Goal: Communication & Community: Share content

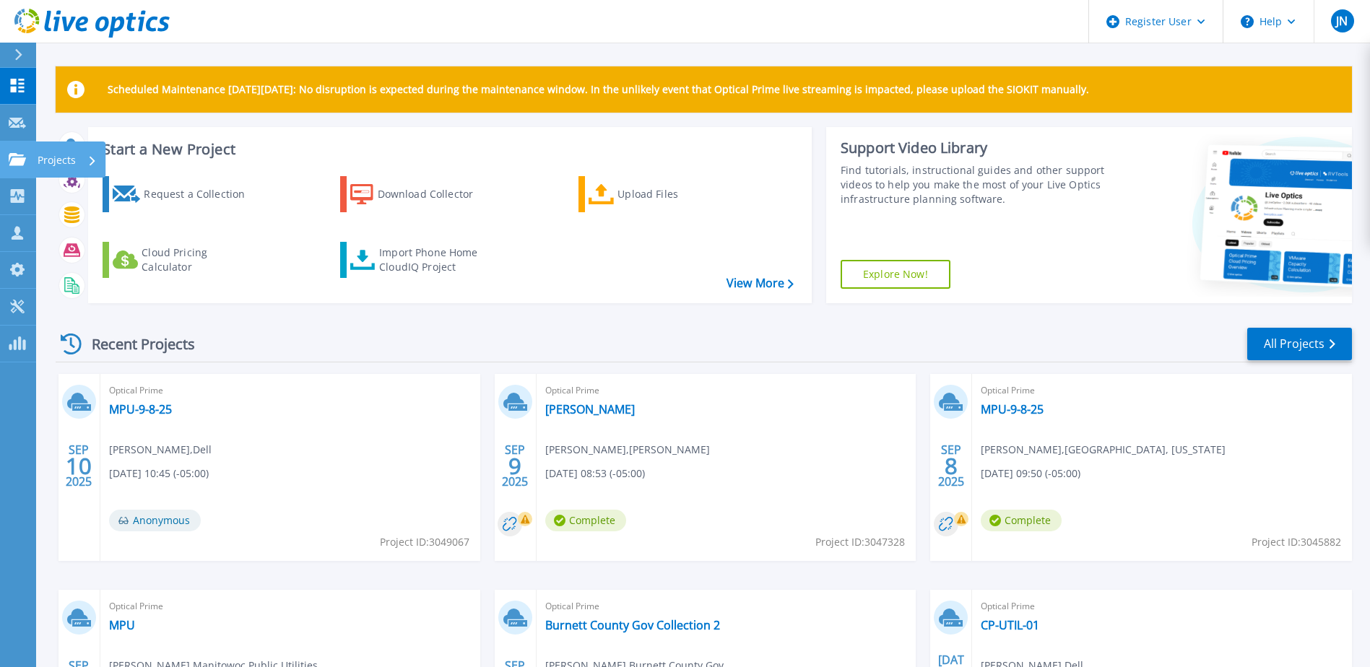
click at [14, 157] on icon at bounding box center [17, 159] width 17 height 12
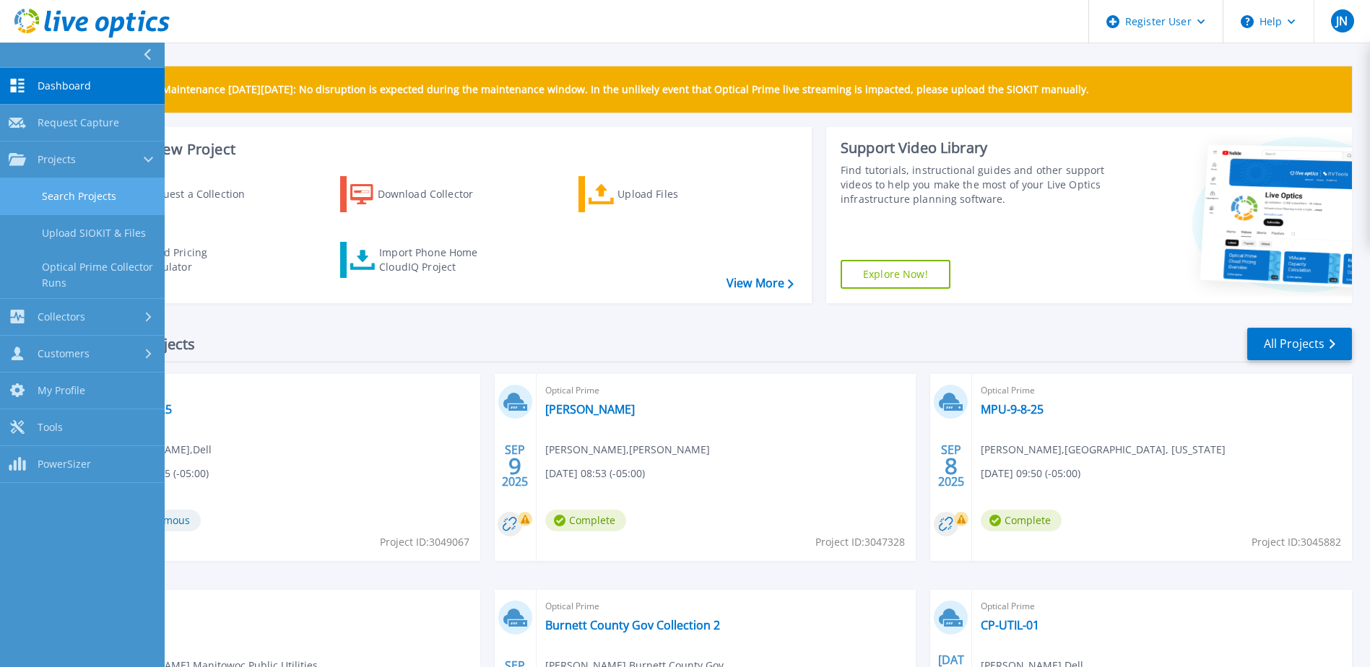
click at [78, 202] on link "Search Projects" at bounding box center [82, 196] width 165 height 37
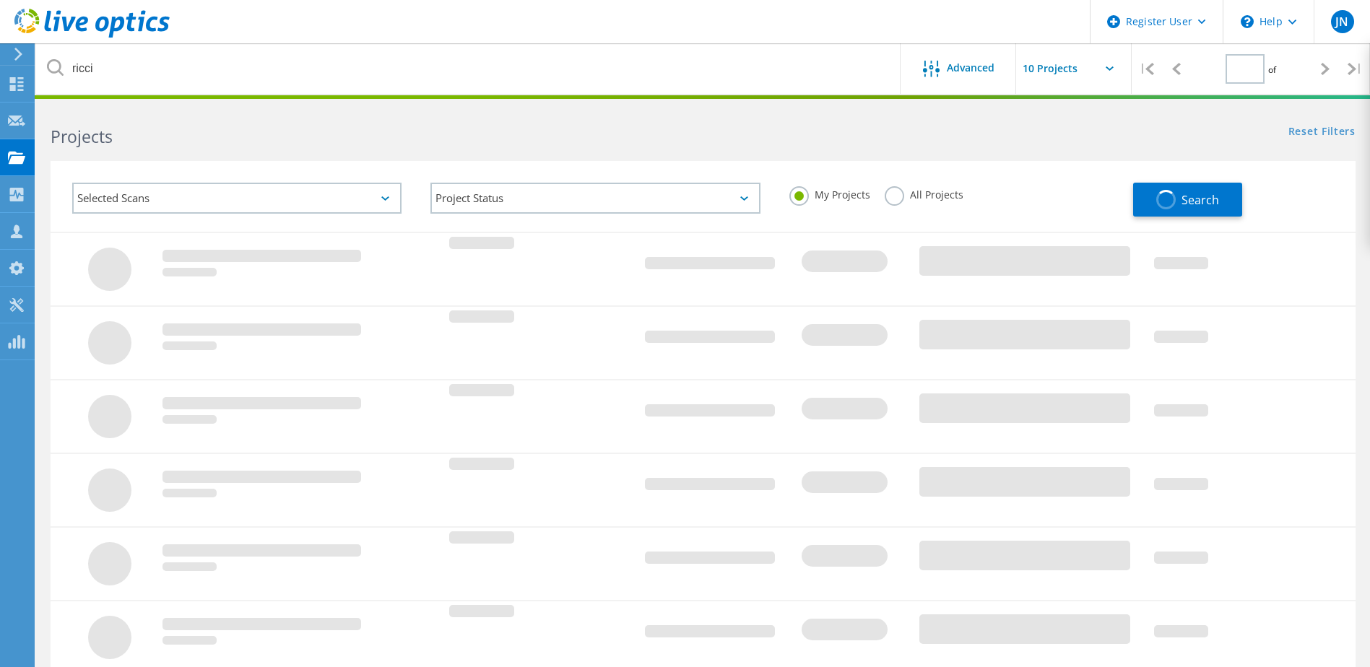
type input "1"
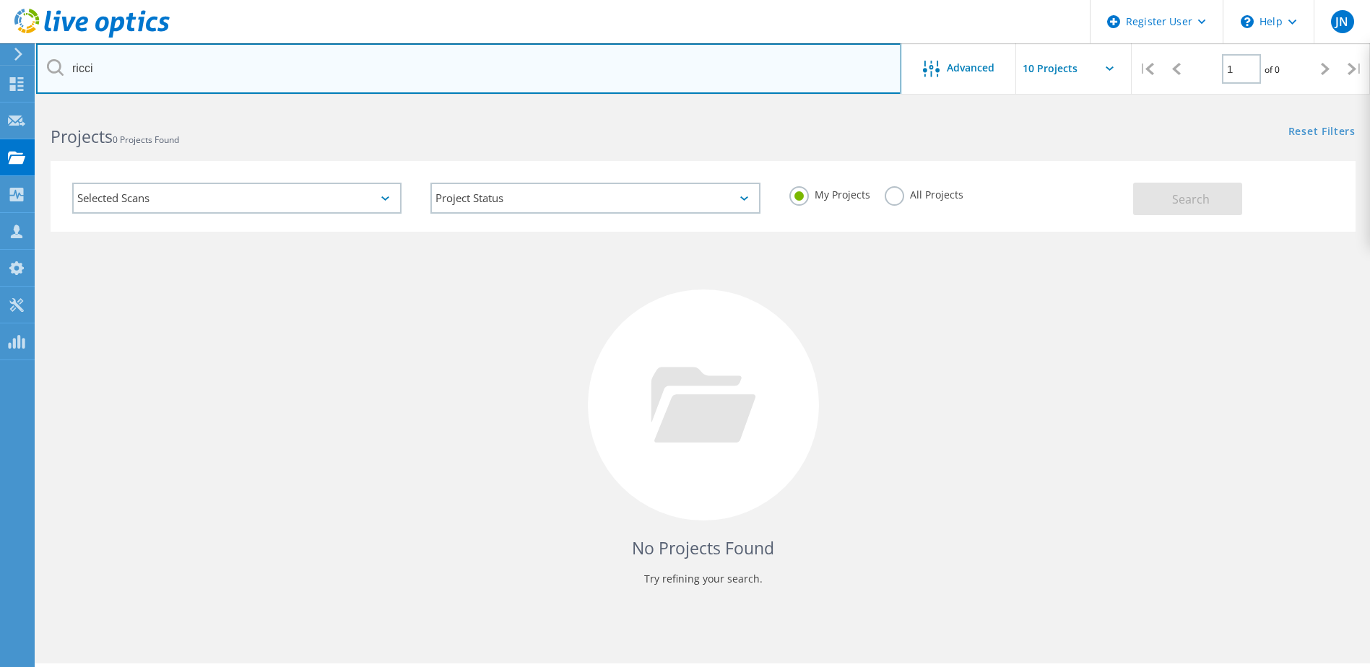
click at [299, 66] on input "ricci" at bounding box center [468, 68] width 865 height 51
type input "edgewood college"
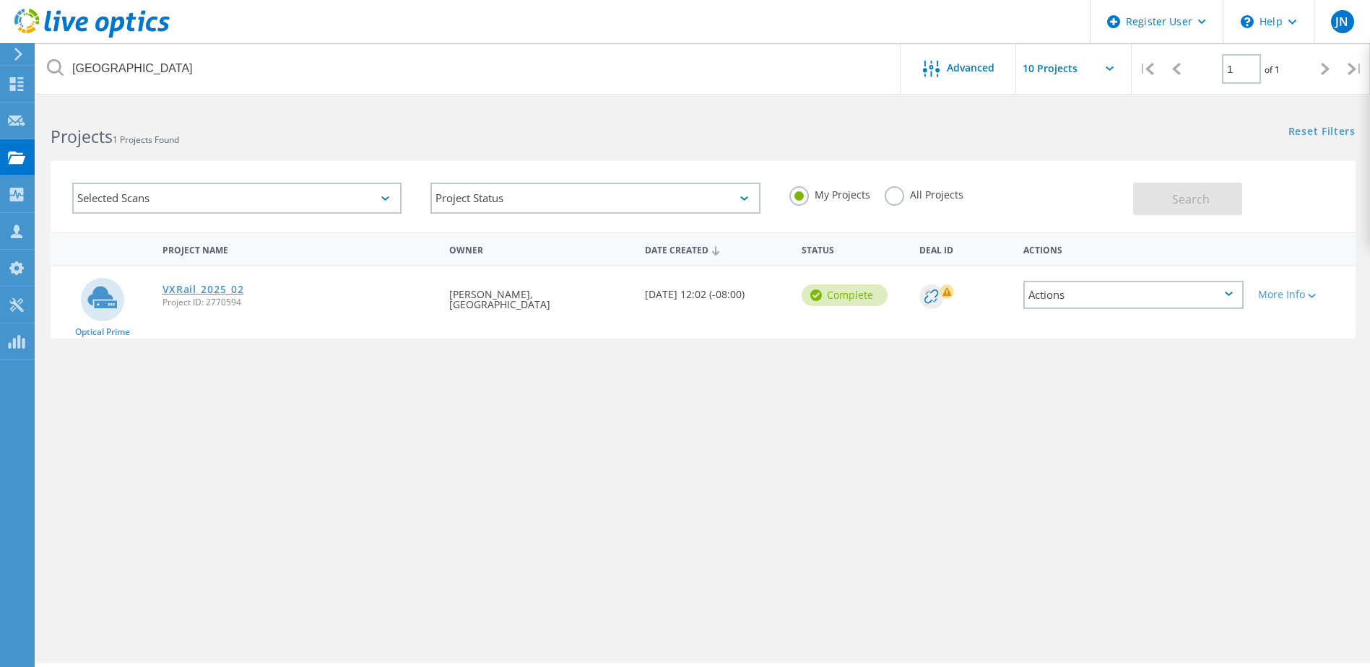
click at [223, 294] on link "VXRail_2025_02" at bounding box center [204, 290] width 82 height 10
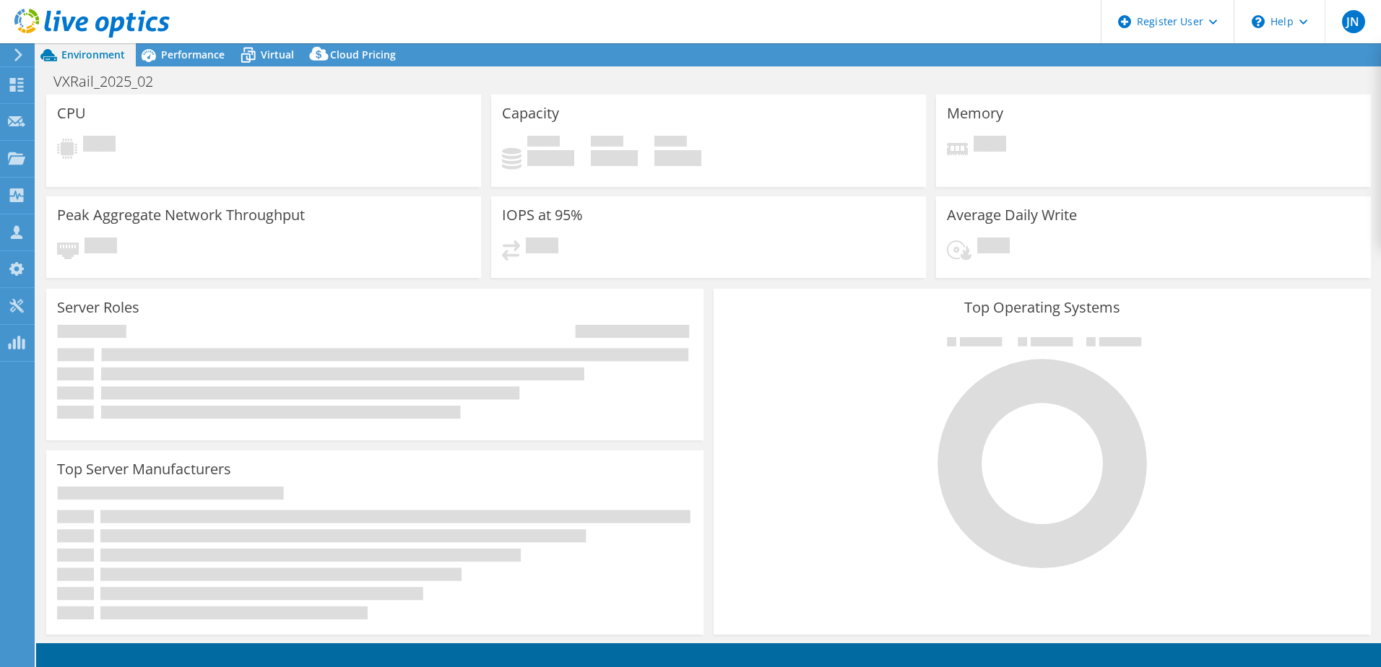
select select "USEast"
select select "USD"
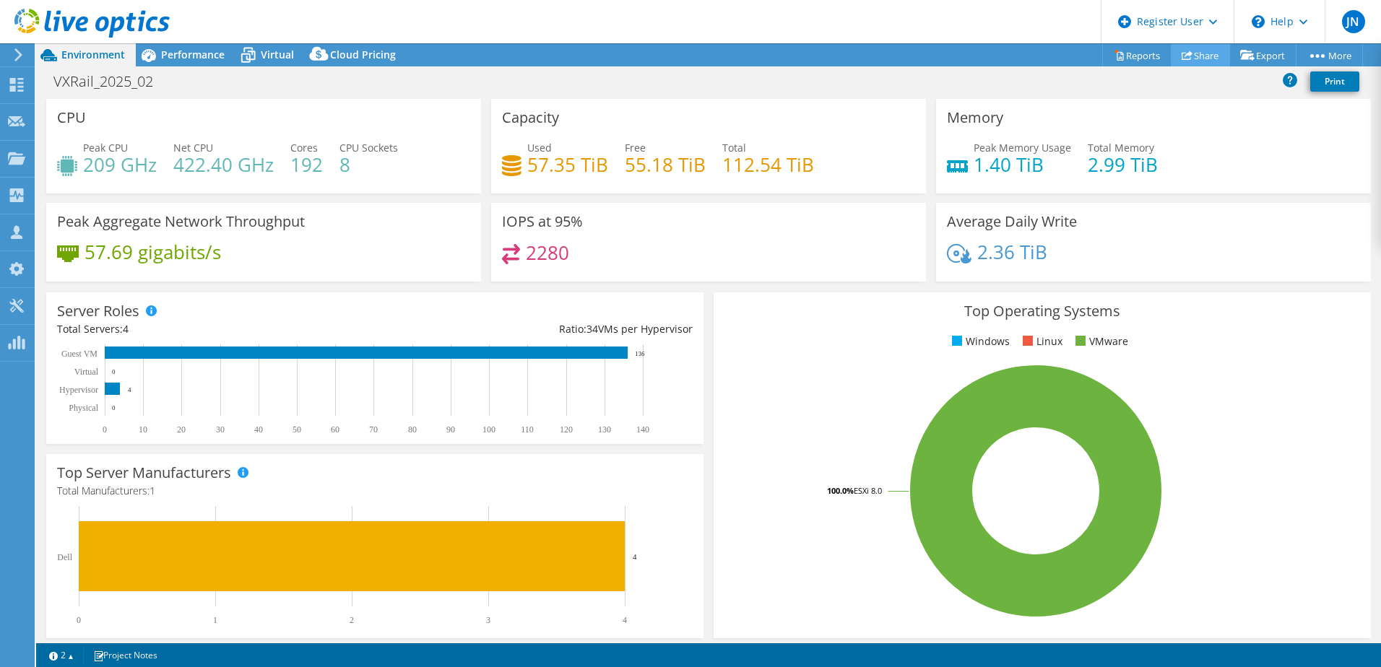
click at [1185, 53] on link "Share" at bounding box center [1200, 55] width 59 height 22
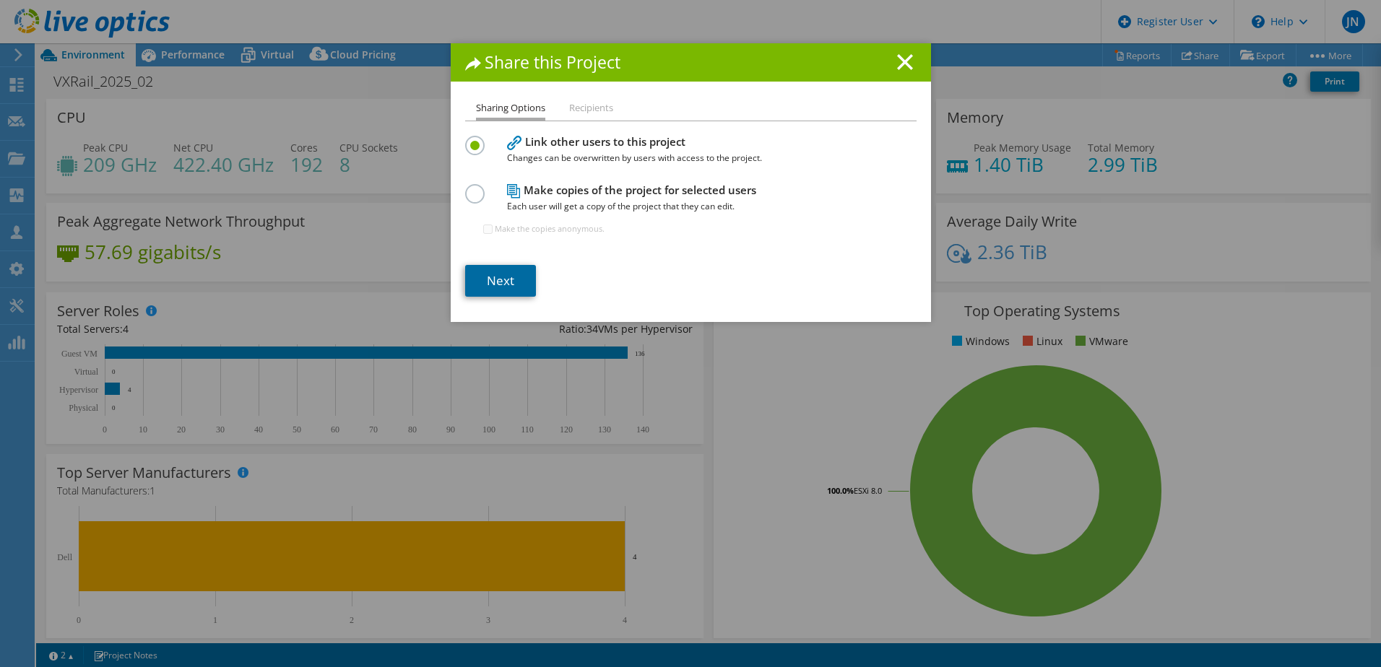
click at [513, 280] on link "Next" at bounding box center [500, 281] width 71 height 32
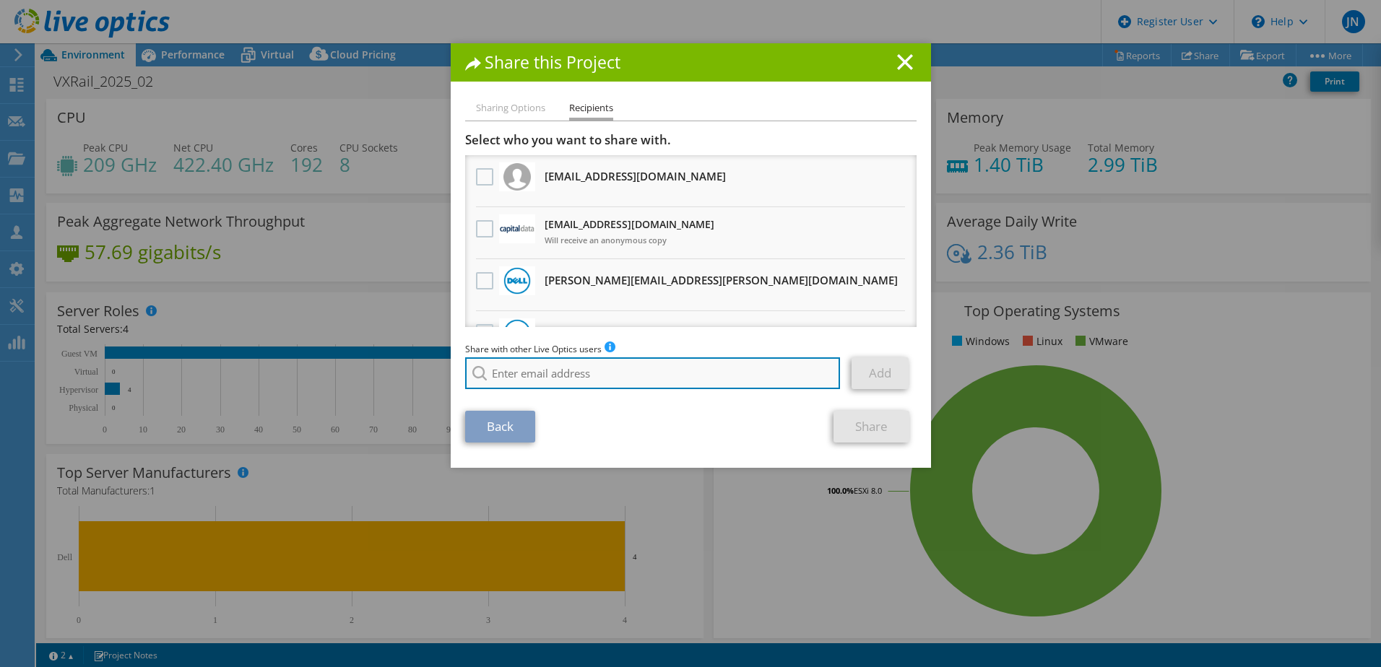
click at [563, 368] on input "search" at bounding box center [653, 374] width 376 height 32
type input "g"
click at [570, 385] on input "search" at bounding box center [653, 374] width 376 height 32
paste input "[PERSON_NAME][EMAIL_ADDRESS][PERSON_NAME][DOMAIN_NAME]"
type input "[PERSON_NAME][EMAIL_ADDRESS][PERSON_NAME][DOMAIN_NAME]"
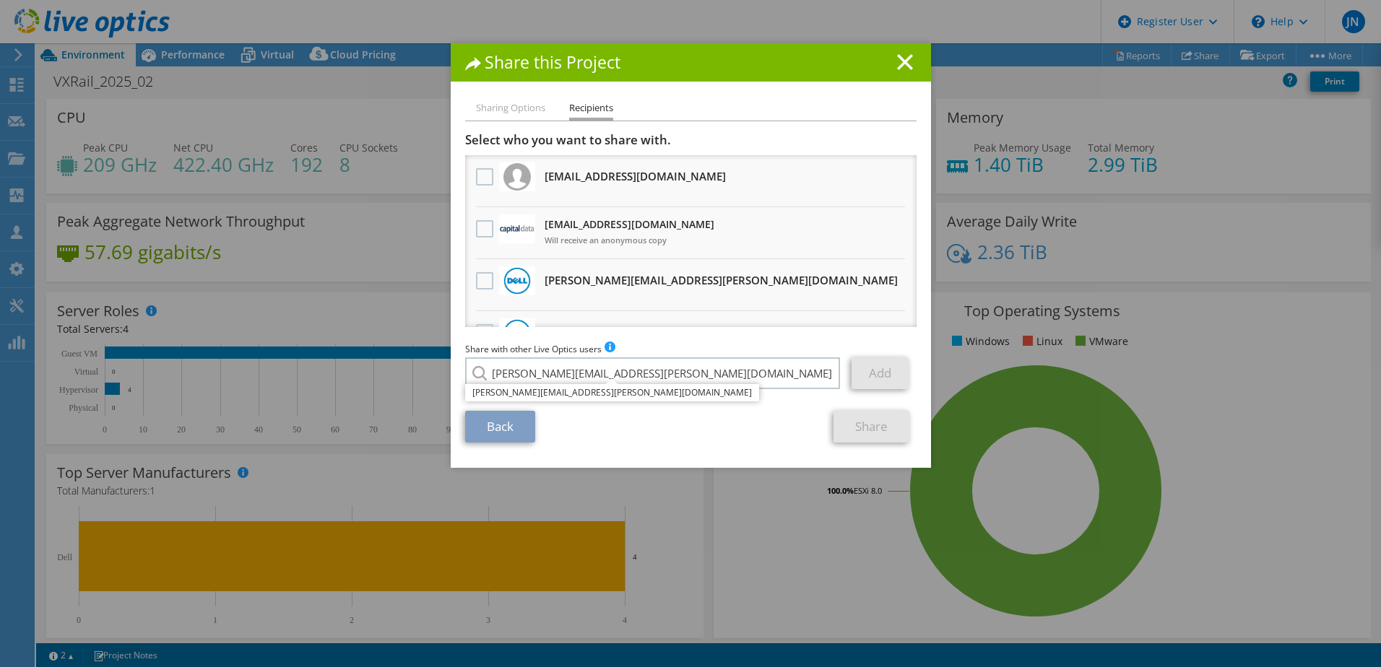
click at [550, 389] on li "[PERSON_NAME][EMAIL_ADDRESS][PERSON_NAME][DOMAIN_NAME]" at bounding box center [612, 392] width 294 height 17
click at [866, 381] on link "Add" at bounding box center [880, 374] width 57 height 32
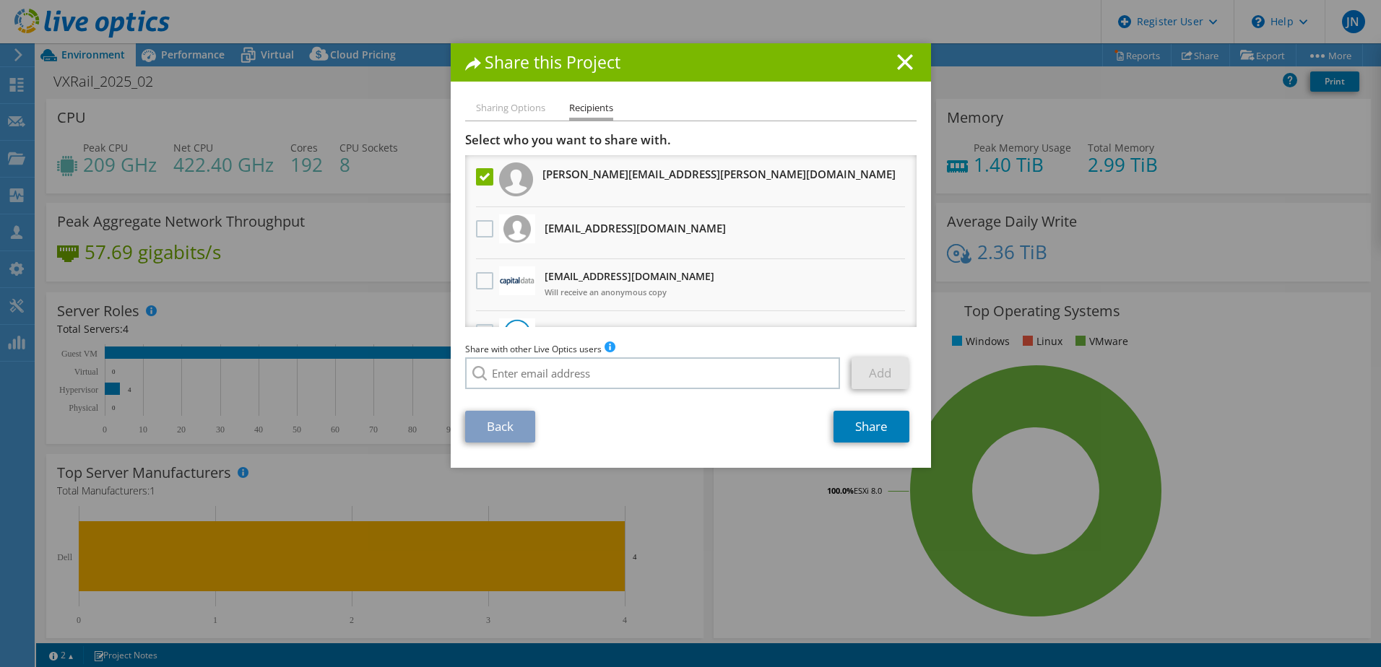
click at [555, 30] on div "Share this Project Sharing Options Recipients Link other users to this project …" at bounding box center [690, 333] width 1381 height 667
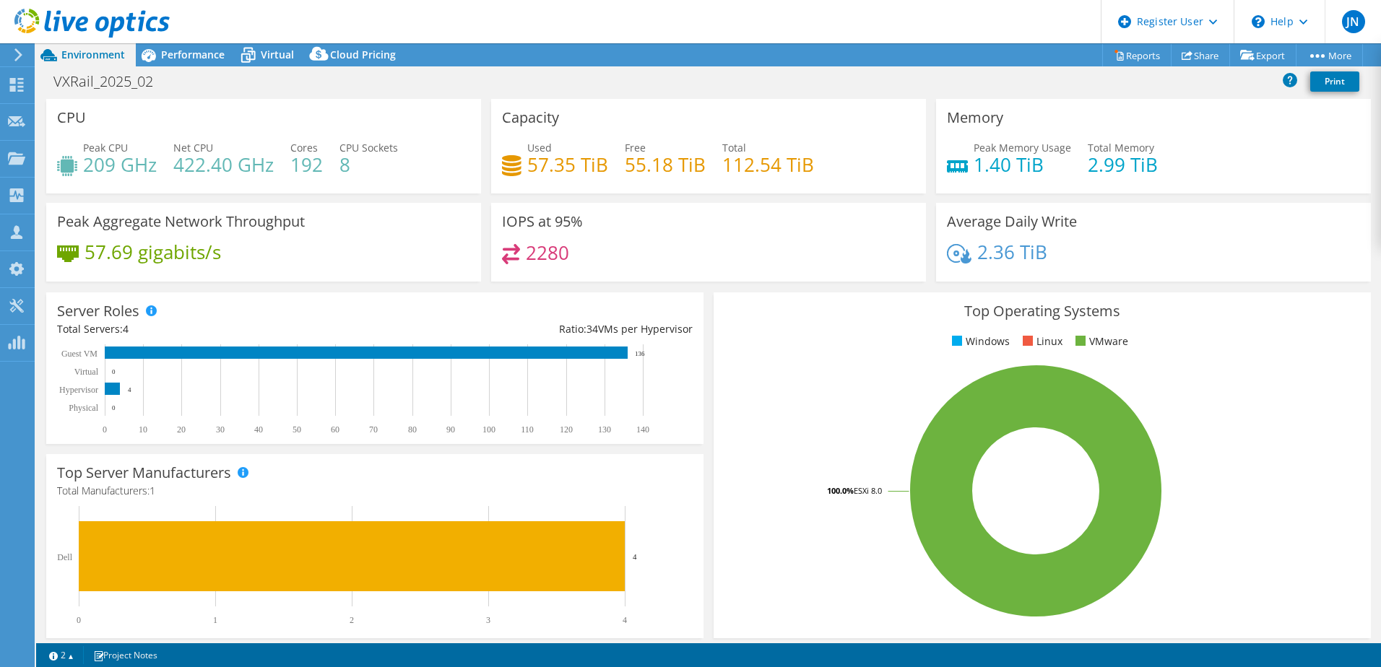
click at [813, 361] on div "Top Operating Systems Windows Linux VMware 100.0% ESXi 8.0" at bounding box center [1042, 466] width 657 height 346
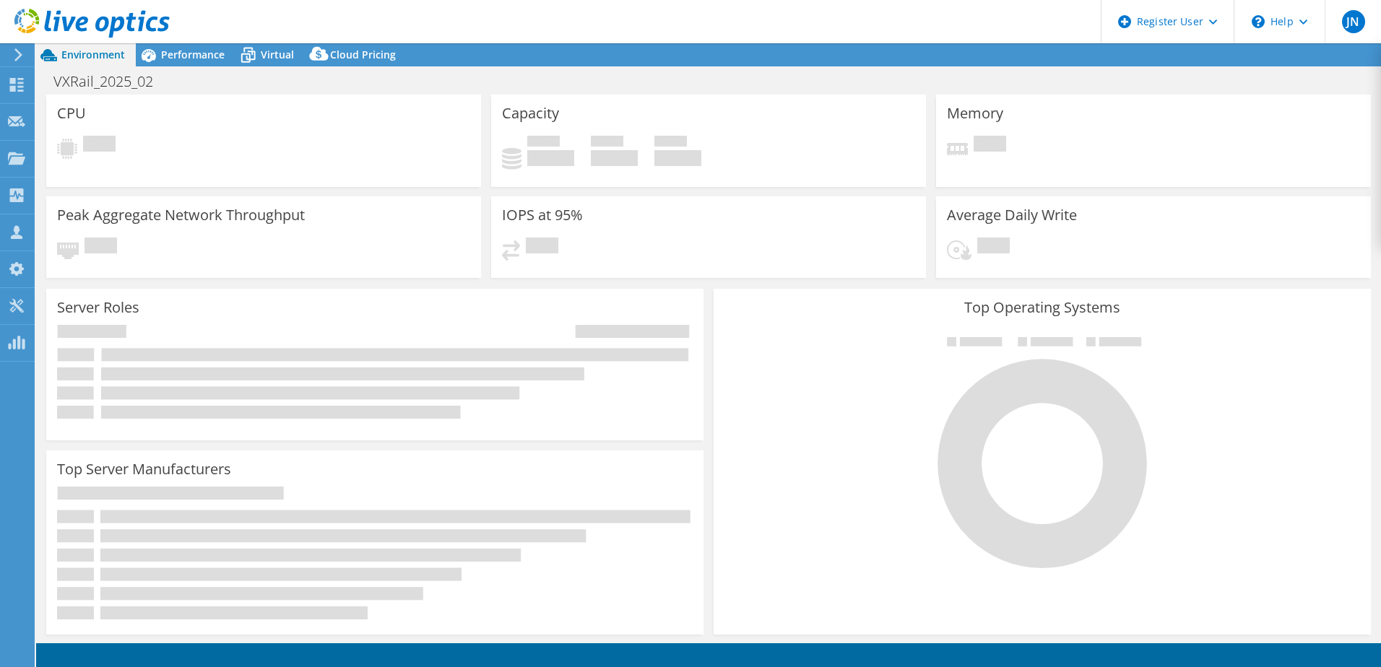
select select "USD"
select select "USEast"
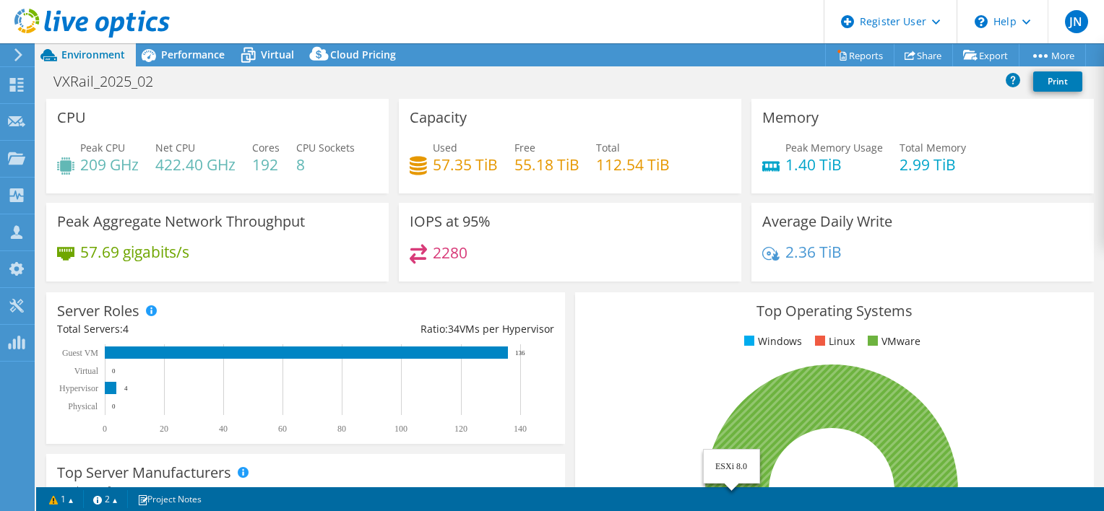
click at [868, 388] on icon at bounding box center [831, 491] width 253 height 253
